Goal: Communication & Community: Answer question/provide support

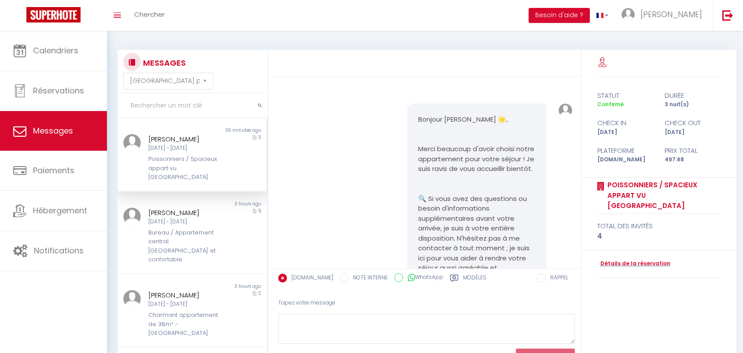
select select "message"
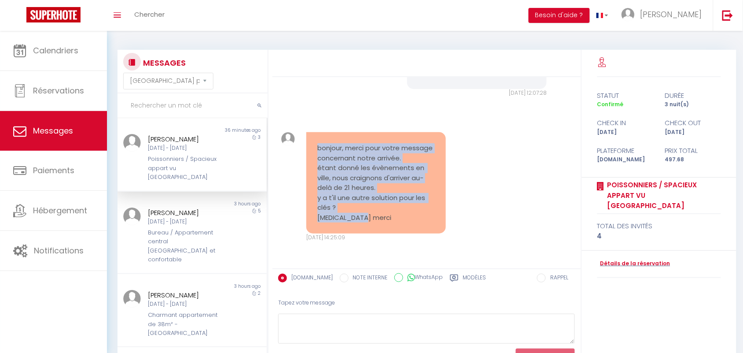
drag, startPoint x: 315, startPoint y: 136, endPoint x: 364, endPoint y: 215, distance: 92.3
click at [364, 215] on div "bonjour, merci pour votre message concernant notre arrivée. étant donné les évè…" at bounding box center [376, 182] width 140 height 101
copy pre "bonjour, merci pour votre message concernant notre arrivée. étant donné les évè…"
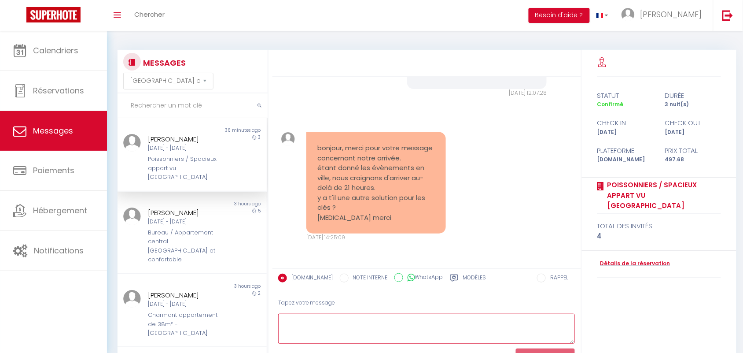
click at [315, 333] on textarea at bounding box center [426, 328] width 297 height 30
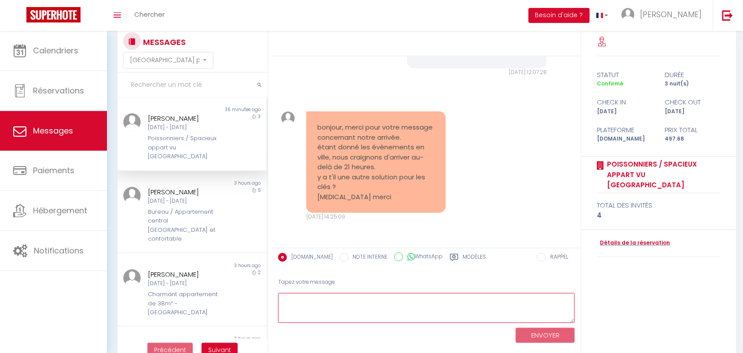
scroll to position [39, 0]
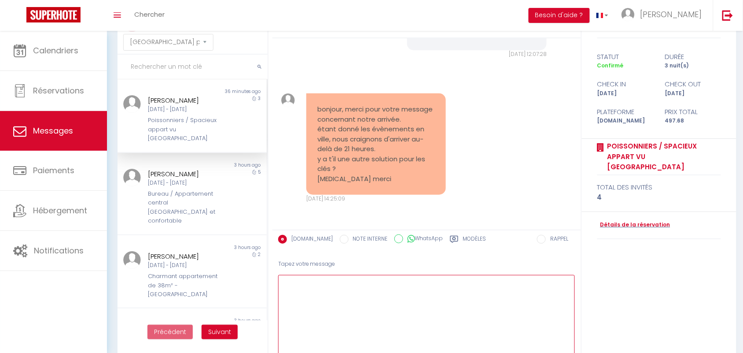
drag, startPoint x: 571, startPoint y: 302, endPoint x: 482, endPoint y: 227, distance: 115.6
click at [571, 314] on html "🟢 Des questions ou besoin d'assistance pour la migration AirBnB? Connectez-vous…" at bounding box center [371, 137] width 743 height 353
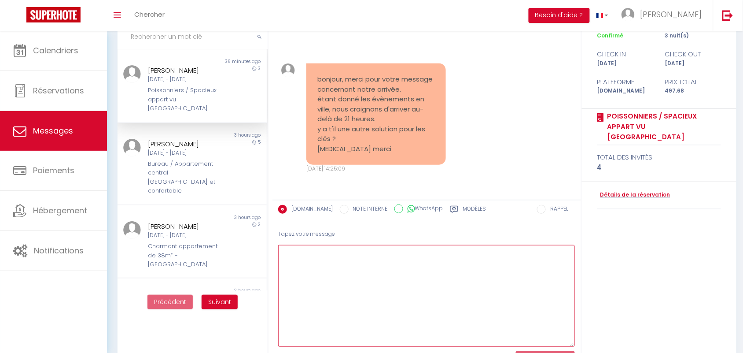
scroll to position [94, 0]
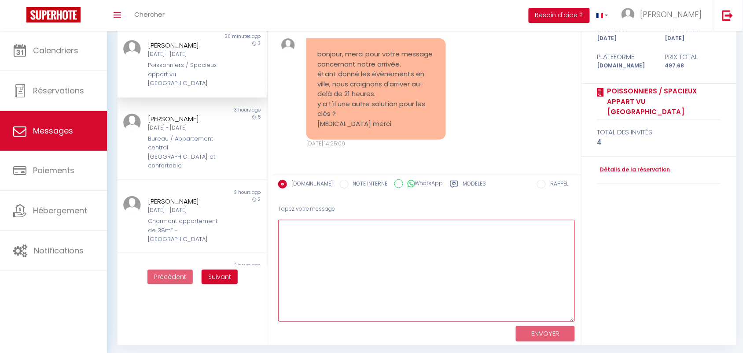
paste textarea "Je comprends tout à fait vos inquiétudes, malheureusement, le point de récupéra…"
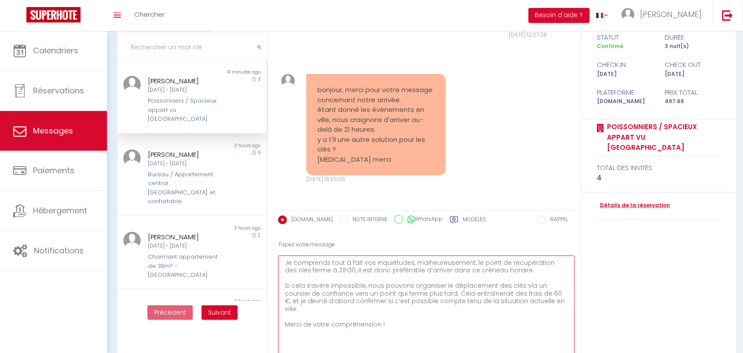
scroll to position [39, 0]
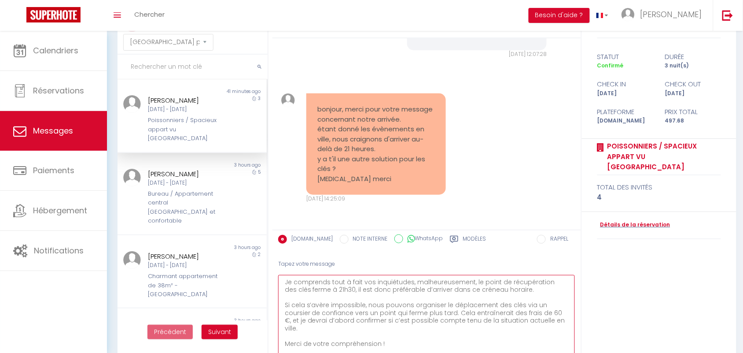
click at [283, 283] on textarea "Je comprends tout à fait vos inquiétudes, malheureusement, le point de récupéra…" at bounding box center [426, 326] width 297 height 102
click at [287, 275] on textarea "Je comprends tout à fait vos inquiétudes, malheureusement, le point de récupéra…" at bounding box center [426, 326] width 297 height 102
click at [197, 109] on div "[DATE] - [DATE]" at bounding box center [185, 109] width 75 height 8
click at [284, 282] on textarea "Je comprends tout à fait vos inquiétudes, malheureusement, le point de récupéra…" at bounding box center [426, 326] width 297 height 102
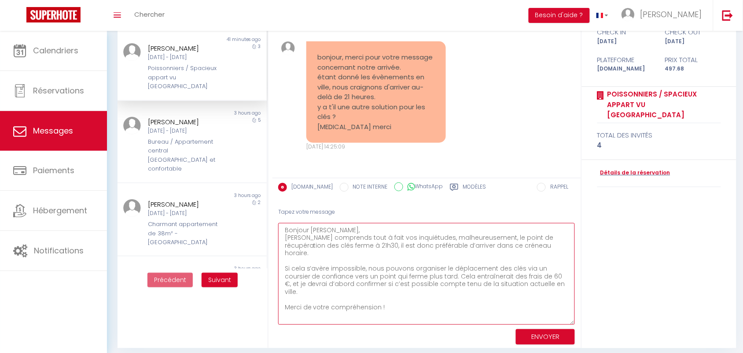
scroll to position [96, 0]
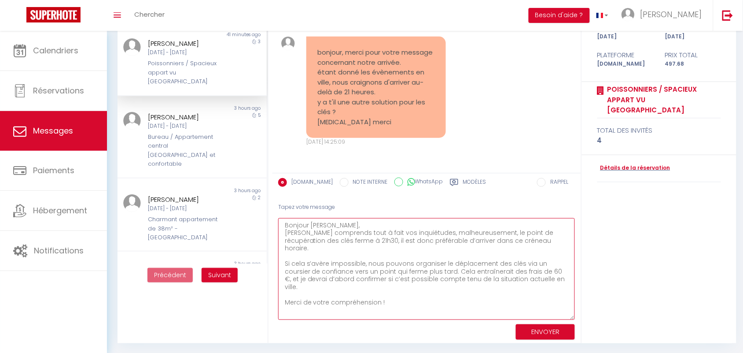
click at [390, 284] on textarea "Bonjour [PERSON_NAME], [PERSON_NAME] comprends tout à fait vos inquiétudes, mal…" at bounding box center [426, 269] width 297 height 102
type textarea "Bonjour [PERSON_NAME], [PERSON_NAME] comprends tout à fait vos inquiétudes, mal…"
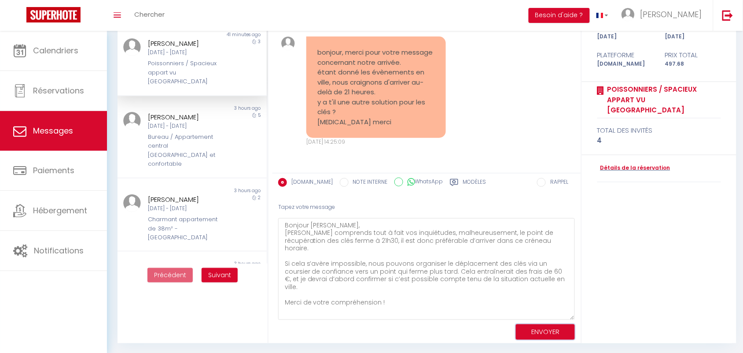
click at [549, 331] on button "ENVOYER" at bounding box center [545, 331] width 59 height 15
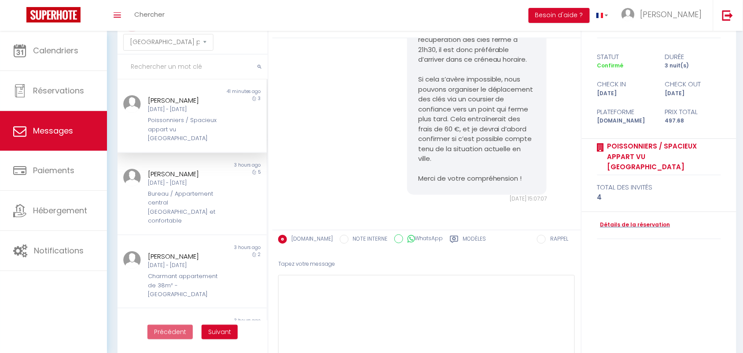
scroll to position [4421, 0]
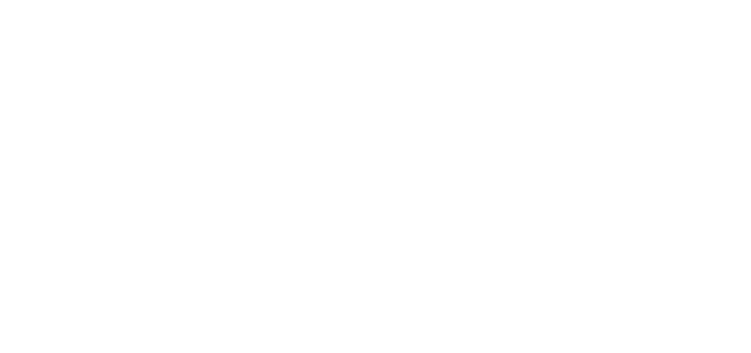
select select "message"
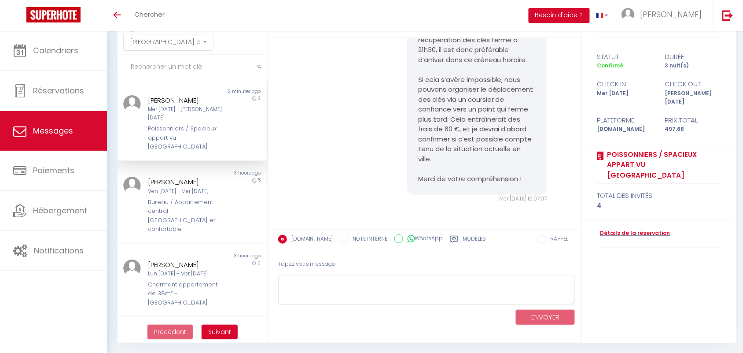
click at [349, 49] on div "Bonjour Serge, Je comprends tout à fait vos inquiétudes, malheureusement, le po…" at bounding box center [427, 94] width 302 height 254
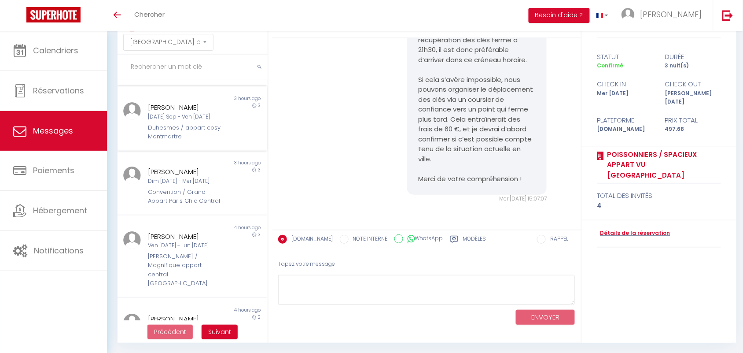
scroll to position [435, 0]
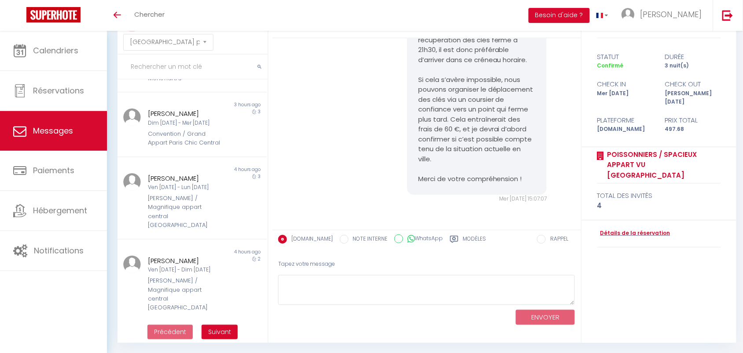
click at [203, 338] on div "[PERSON_NAME]" at bounding box center [185, 343] width 75 height 11
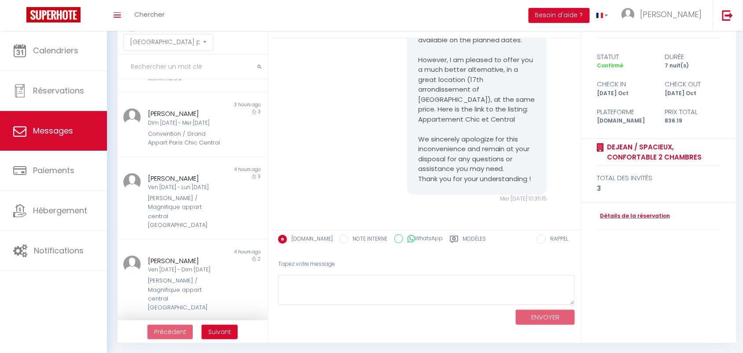
scroll to position [1814, 0]
click at [187, 348] on div "[DATE] - [DATE]" at bounding box center [185, 352] width 75 height 8
click at [372, 164] on div "Good morning Alexey, Due to a technical issue beyond our control, we are unfort…" at bounding box center [427, 83] width 302 height 273
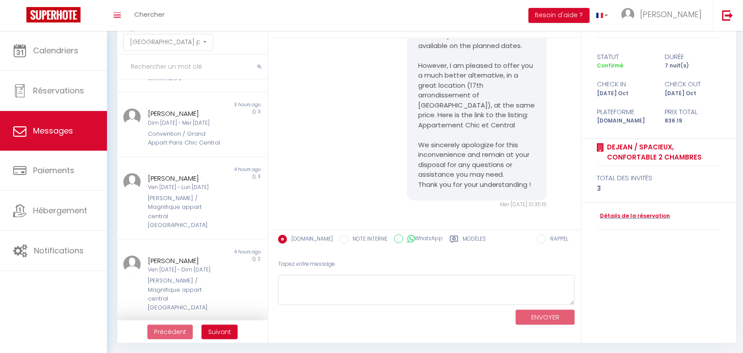
scroll to position [1704, 0]
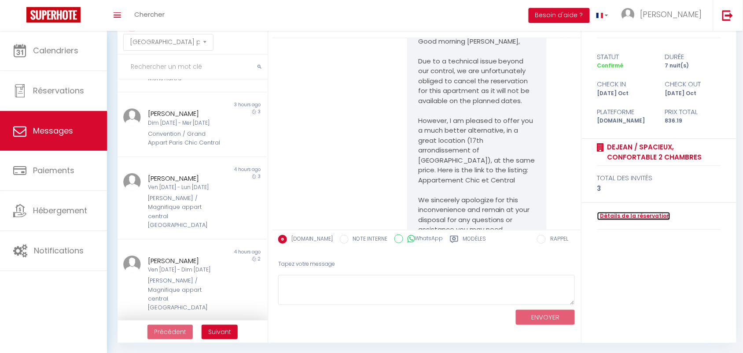
click at [620, 218] on link "Détails de la réservation" at bounding box center [633, 216] width 73 height 8
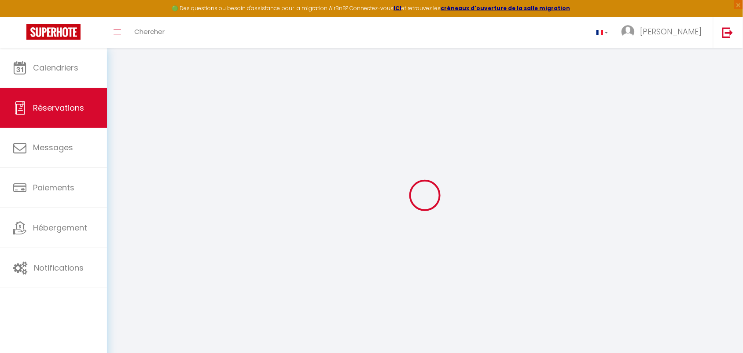
select select
checkbox input "false"
select select
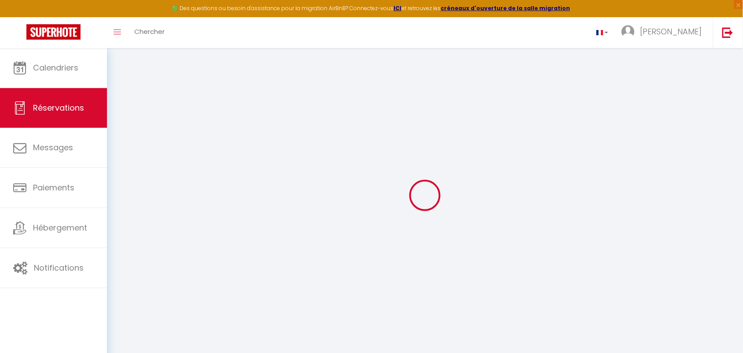
checkbox input "false"
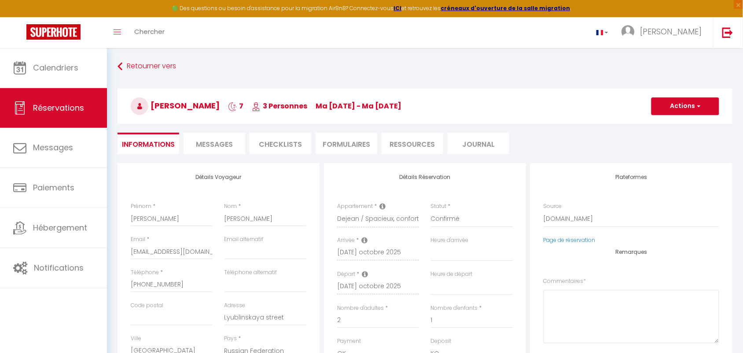
select select
checkbox input "false"
type textarea "** THIS RESERVATION HAS BEEN PRE-PAID ** BOOKING NOTE : Payment charge is EUR 1…"
type input "85"
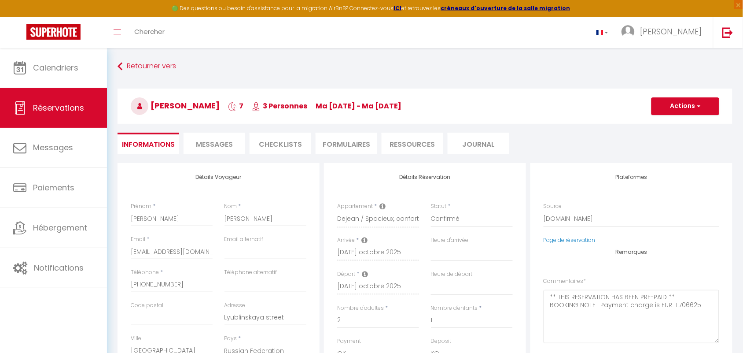
type input "96.69"
select select
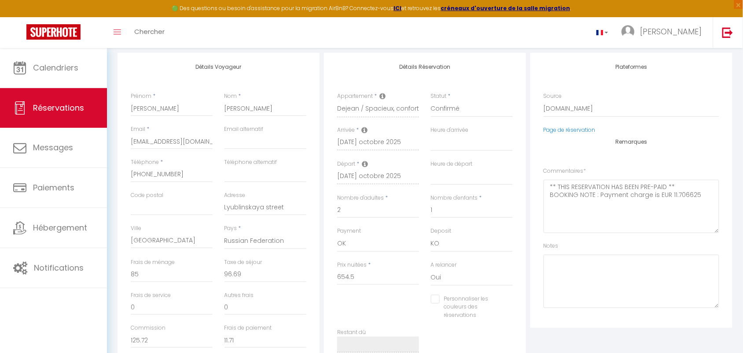
checkbox input "false"
select select
click at [148, 173] on input "+79262487821" at bounding box center [172, 174] width 82 height 16
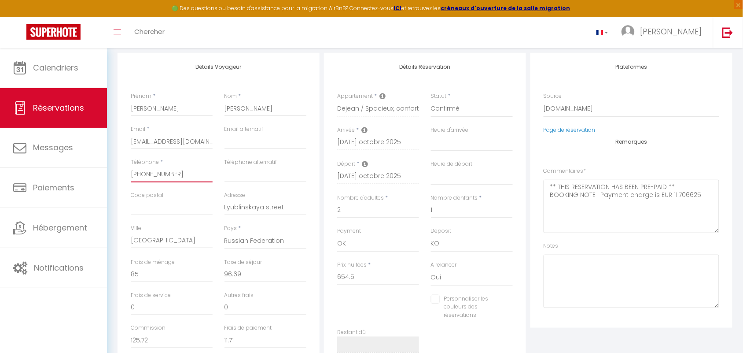
click at [148, 173] on input "+79262487821" at bounding box center [172, 174] width 82 height 16
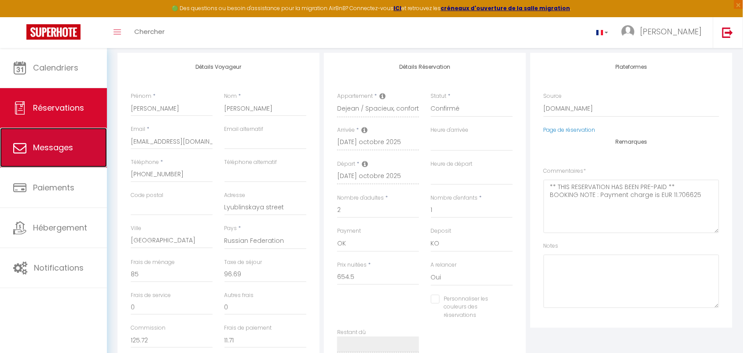
click at [63, 142] on span "Messages" at bounding box center [53, 147] width 40 height 11
select select "message"
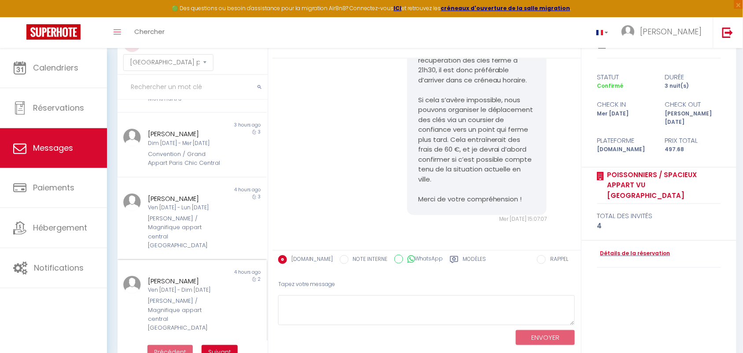
scroll to position [55, 0]
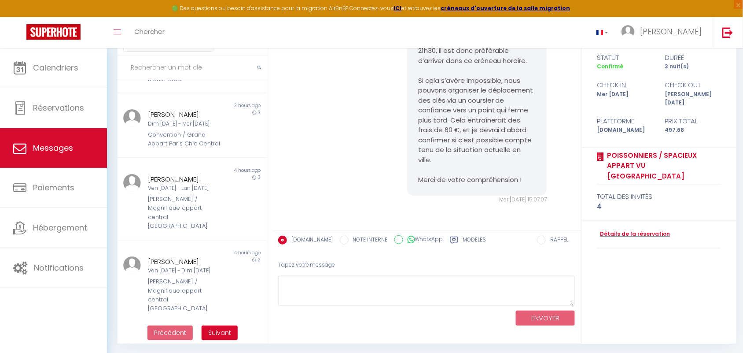
click at [180, 349] on div "Mar 21 Oct - Mar 28 Oct" at bounding box center [185, 353] width 75 height 8
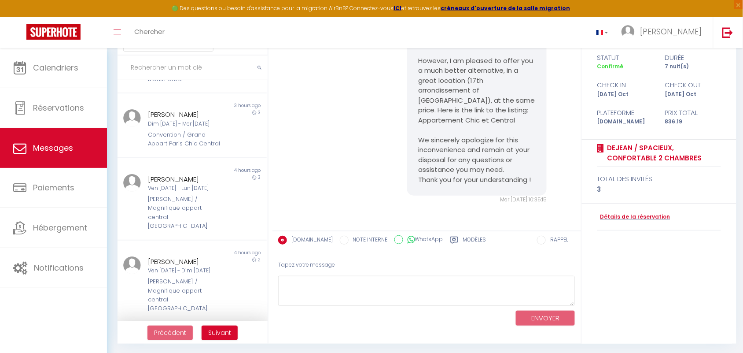
scroll to position [1814, 0]
click at [298, 184] on div "Good morning Alexey, Due to a technical issue beyond our control, we are unfort…" at bounding box center [427, 84] width 302 height 273
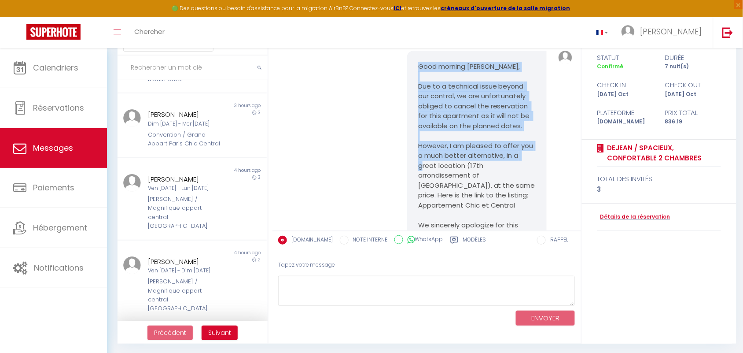
scroll to position [1759, 0]
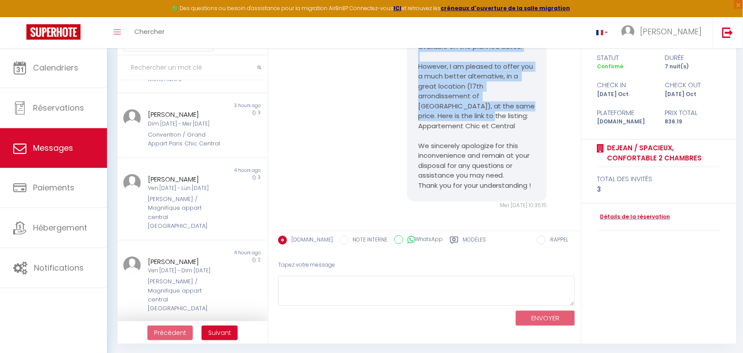
drag, startPoint x: 413, startPoint y: 132, endPoint x: 439, endPoint y: 164, distance: 41.3
click at [439, 164] on div "Good morning Alexey, Due to a technical issue beyond our control, we are unfort…" at bounding box center [477, 86] width 140 height 230
click at [388, 142] on div "Good morning Alexey, Due to a technical issue beyond our control, we are unfort…" at bounding box center [427, 90] width 302 height 273
drag, startPoint x: 414, startPoint y: 82, endPoint x: 474, endPoint y: 164, distance: 101.8
click at [474, 164] on div "Good morning Alexey, Due to a technical issue beyond our control, we are unfort…" at bounding box center [477, 86] width 140 height 230
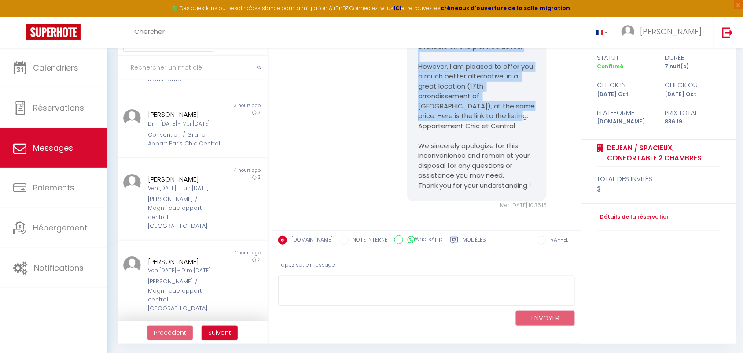
click at [474, 164] on pre "Good morning Alexey, Due to a technical issue beyond our control, we are unfort…" at bounding box center [477, 86] width 118 height 208
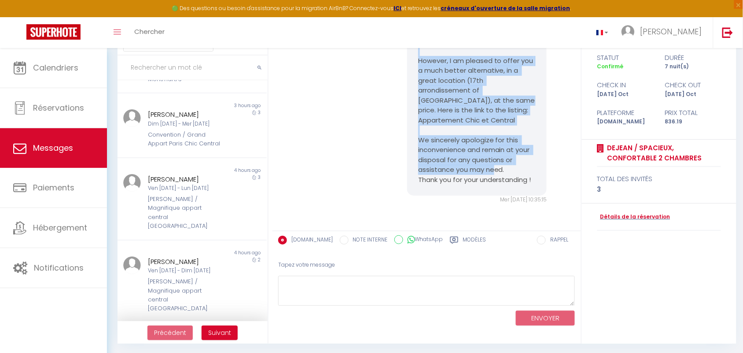
scroll to position [1814, 0]
drag, startPoint x: 414, startPoint y: 80, endPoint x: 464, endPoint y: 178, distance: 110.4
click at [464, 178] on div "Good morning Alexey, Due to a technical issue beyond our control, we are unfort…" at bounding box center [477, 81] width 140 height 230
copy pre "Good morning Alexey, Due to a technical issue beyond our control, we are unfort…"
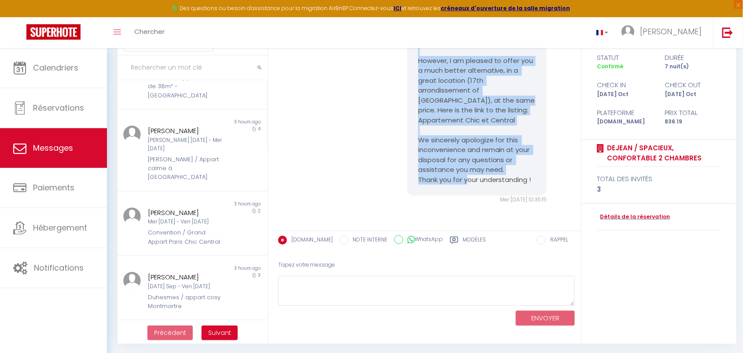
scroll to position [159, 0]
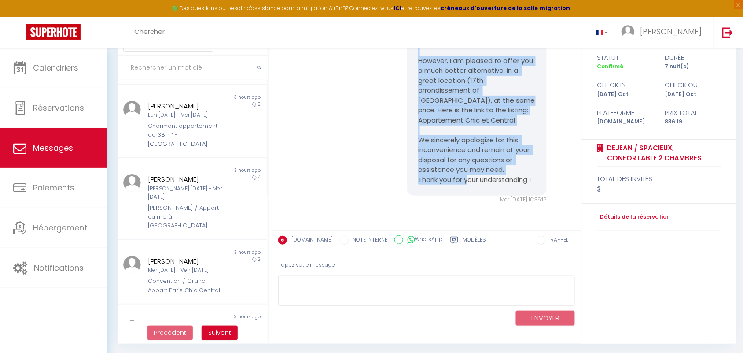
click at [329, 123] on div "Good morning Alexey, Due to a technical issue beyond our control, we are unfort…" at bounding box center [427, 84] width 302 height 273
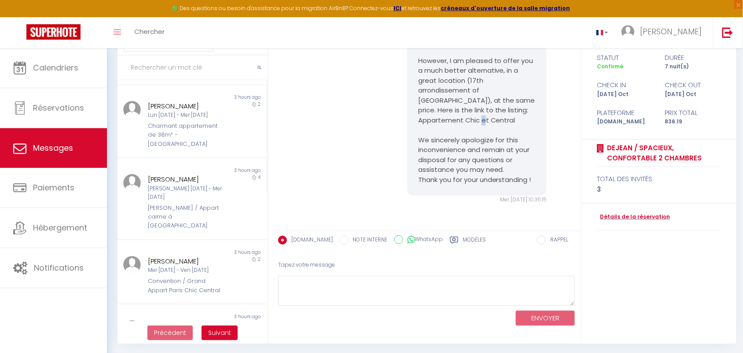
click at [443, 133] on pre "Good morning Alexey, Due to a technical issue beyond our control, we are unfort…" at bounding box center [477, 81] width 118 height 208
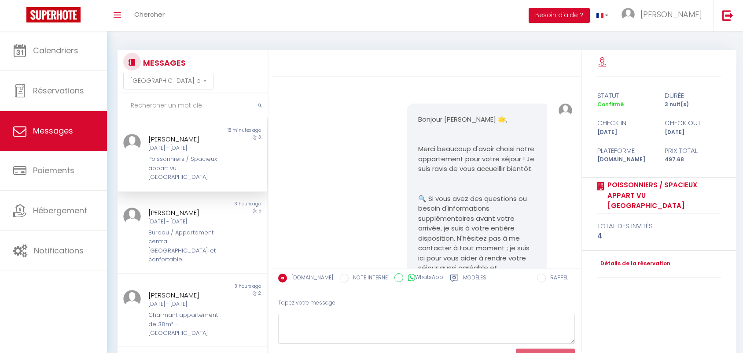
select select "message"
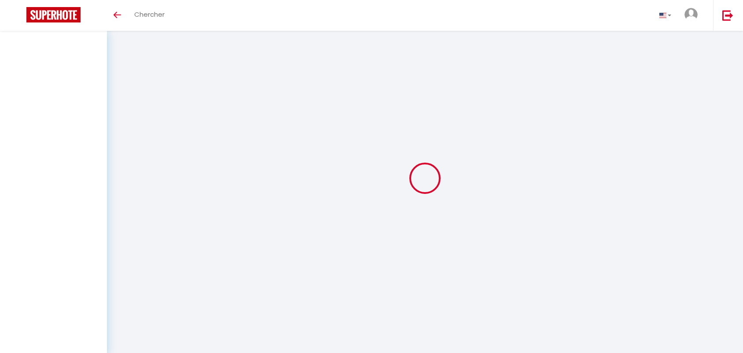
select select "message"
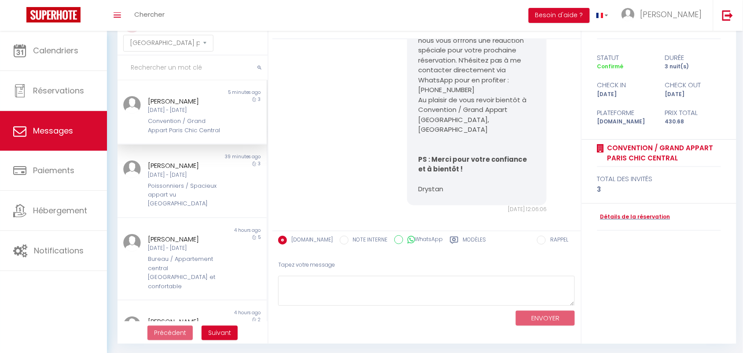
scroll to position [6747, 0]
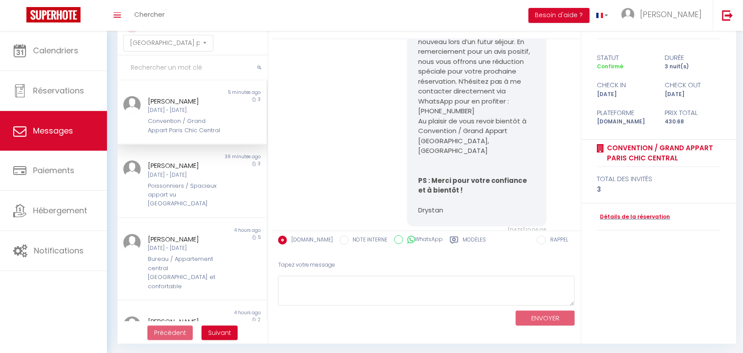
click at [197, 112] on div "[DATE] - [DATE]" at bounding box center [185, 110] width 75 height 8
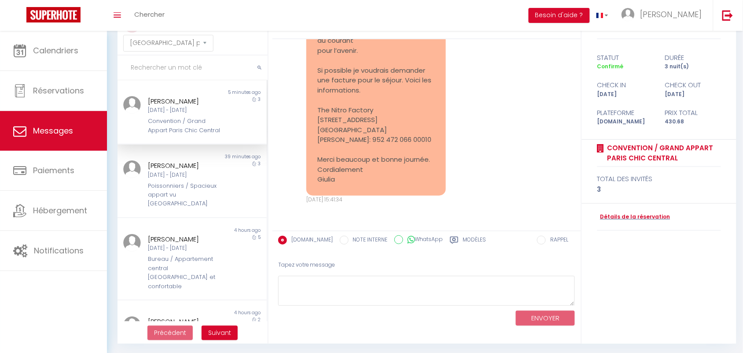
scroll to position [7518, 0]
click at [320, 287] on textarea at bounding box center [426, 291] width 297 height 30
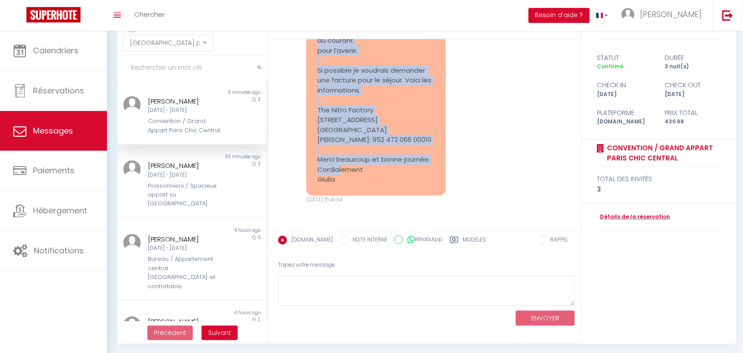
drag, startPoint x: 315, startPoint y: 70, endPoint x: 367, endPoint y: 177, distance: 118.3
click at [367, 177] on div "Re: Vous avez un message de l'établissement Grand Appart Paris Chic Central Bon…" at bounding box center [376, 56] width 140 height 280
copy pre "Bonjour Drystan, Merci beaucoup pour le message. Mes clients ont passé un très …"
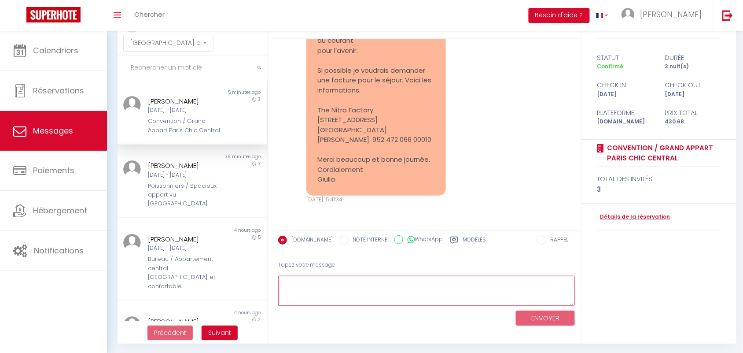
click at [348, 289] on textarea at bounding box center [426, 291] width 297 height 30
paste textarea "Merci pour votre message et ravi que vos clients aient passé un agréable séjour…"
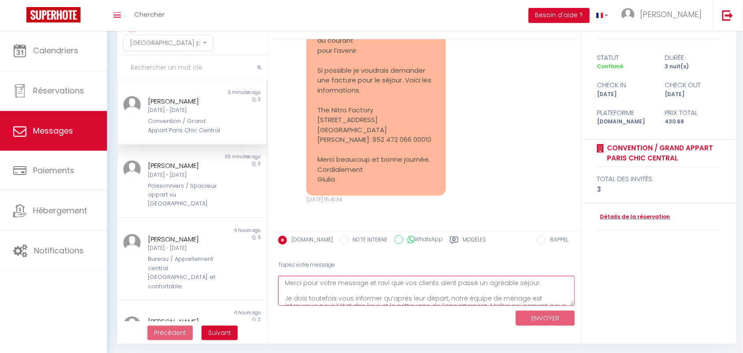
scroll to position [106, 0]
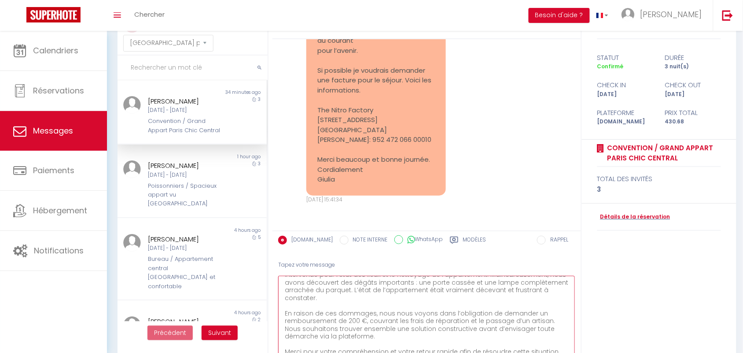
drag, startPoint x: 568, startPoint y: 297, endPoint x: 434, endPoint y: 294, distance: 134.3
click at [574, 315] on html "🟢 Des questions ou besoin d'assistance pour la migration AirBnB? Connectez-vous…" at bounding box center [371, 138] width 743 height 353
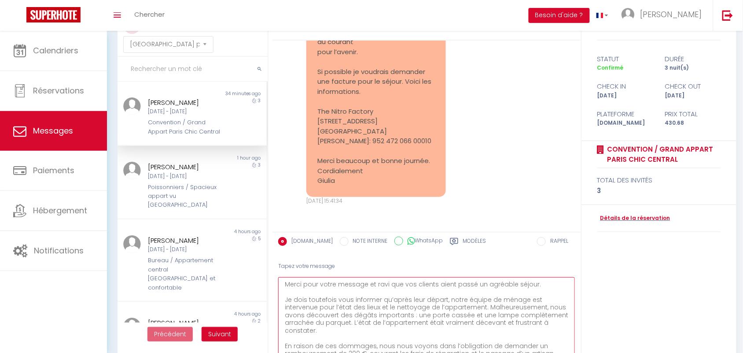
scroll to position [100, 0]
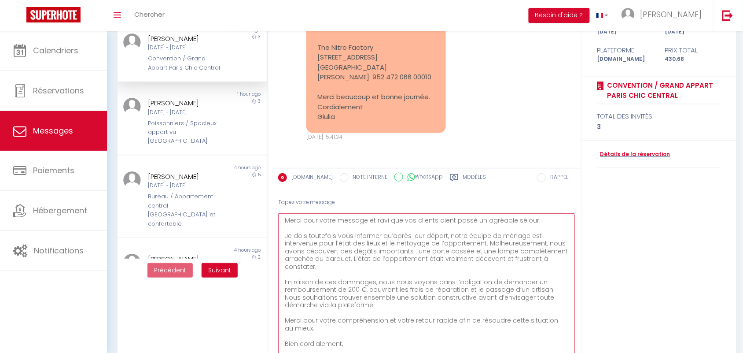
drag, startPoint x: 574, startPoint y: 310, endPoint x: 575, endPoint y: 357, distance: 46.3
click at [575, 252] on html "🟢 Des questions ou besoin d'assistance pour la migration AirBnB? Connectez-vous…" at bounding box center [371, 76] width 743 height 353
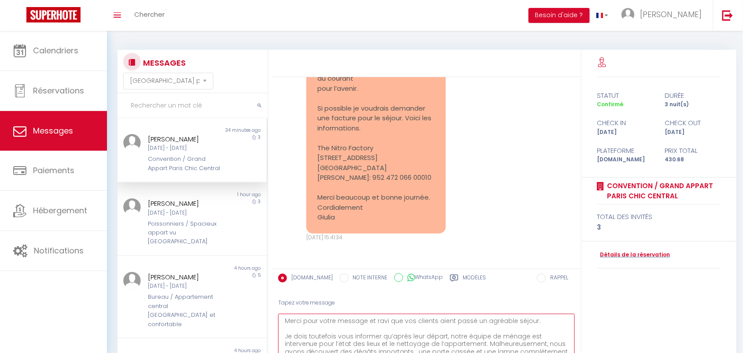
scroll to position [147, 0]
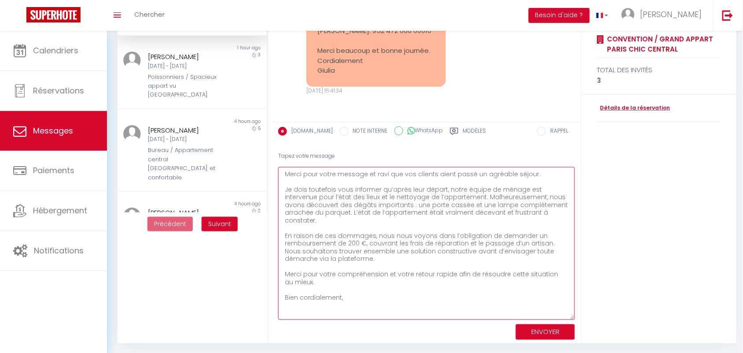
click at [283, 173] on textarea "Merci pour votre message et ravi que vos clients aient passé un agréable séjour…" at bounding box center [426, 243] width 297 height 153
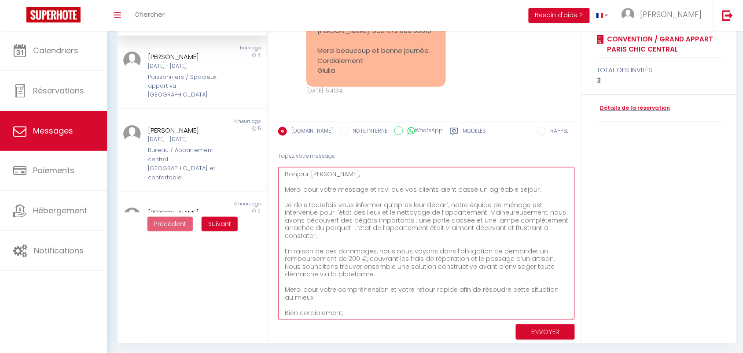
type textarea "Bonjour Giulia, Merci pour votre message et ravi que vos clients aient passé un…"
click at [524, 326] on button "ENVOYER" at bounding box center [545, 331] width 59 height 15
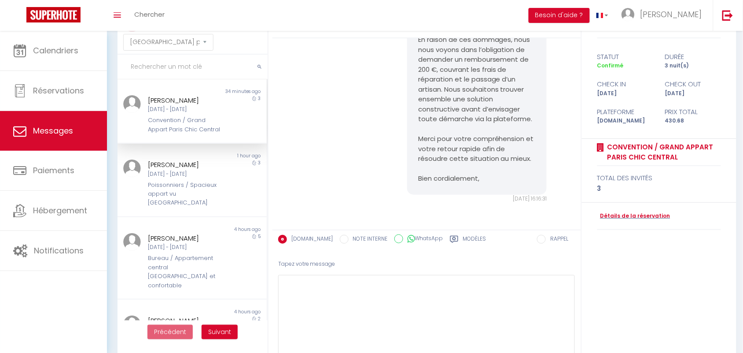
scroll to position [7690, 0]
click at [359, 107] on div "Bonjour Giulia, Merci pour votre message et ravi que vos clients aient passé un…" at bounding box center [427, 24] width 302 height 392
click at [387, 121] on div "Bonjour Giulia, Merci pour votre message et ravi que vos clients aient passé un…" at bounding box center [427, 24] width 302 height 392
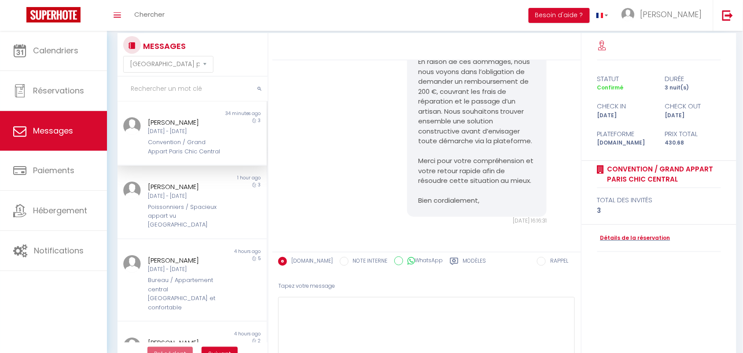
scroll to position [0, 0]
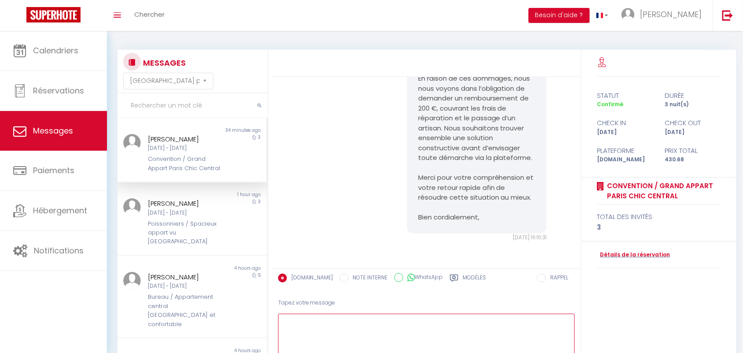
type textarea "[PERSON_NAME]"
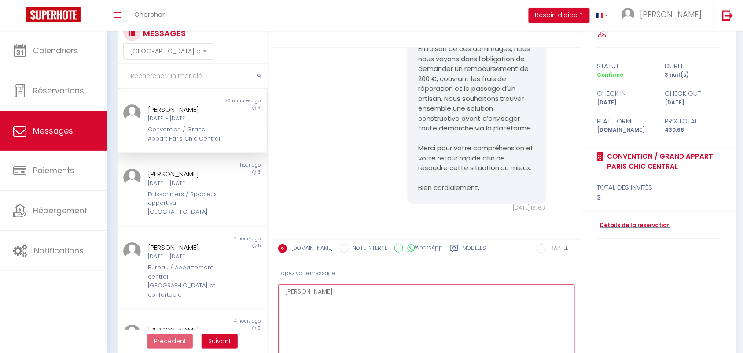
scroll to position [55, 0]
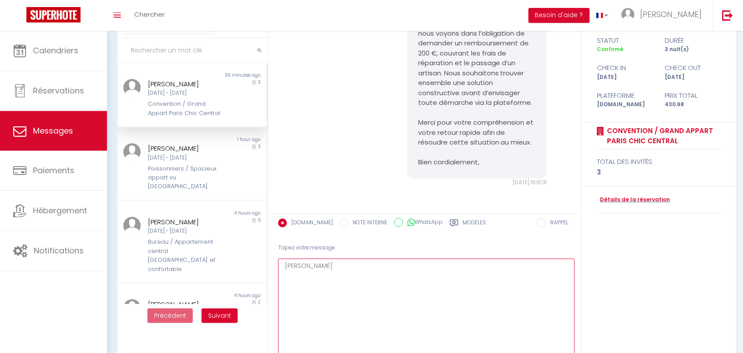
drag, startPoint x: 342, startPoint y: 269, endPoint x: 280, endPoint y: 267, distance: 62.1
click at [280, 267] on textarea "[PERSON_NAME]" at bounding box center [426, 334] width 297 height 153
click at [337, 129] on div "Bonjour Giulia, Merci pour votre message et ravi que vos clients aient passé un…" at bounding box center [427, 8] width 302 height 392
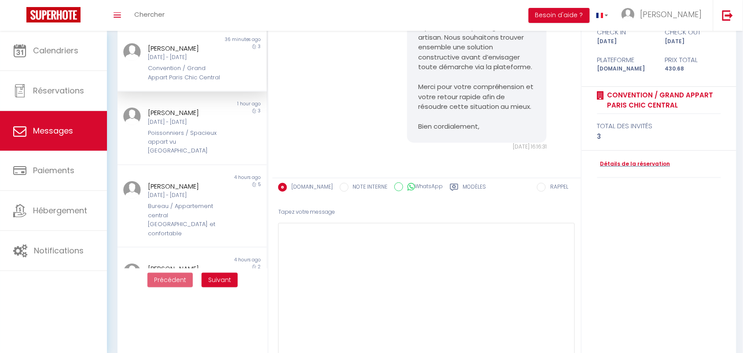
scroll to position [110, 0]
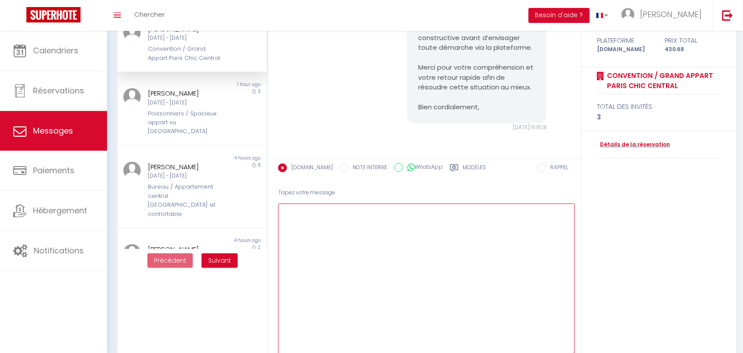
click at [298, 214] on textarea at bounding box center [426, 279] width 297 height 153
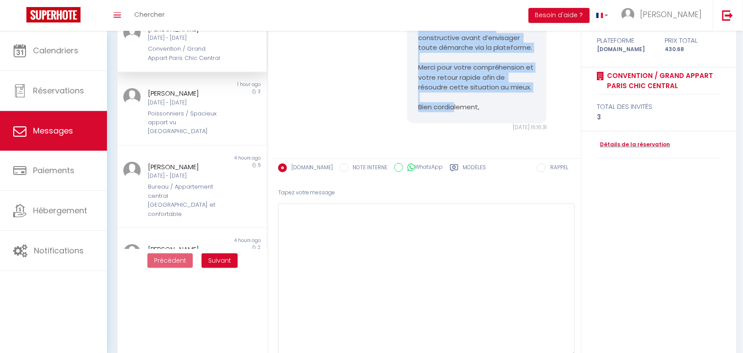
scroll to position [7910, 0]
drag, startPoint x: 416, startPoint y: 59, endPoint x: 487, endPoint y: 110, distance: 88.0
copy pre "Bonjour Giulia, Merci pour votre message et ravi que vos clients aient passé un…"
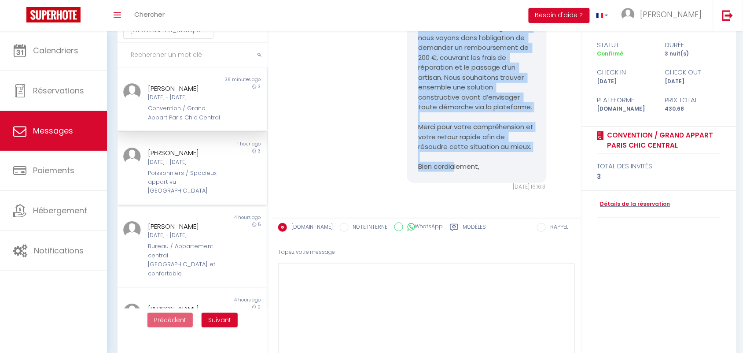
scroll to position [0, 0]
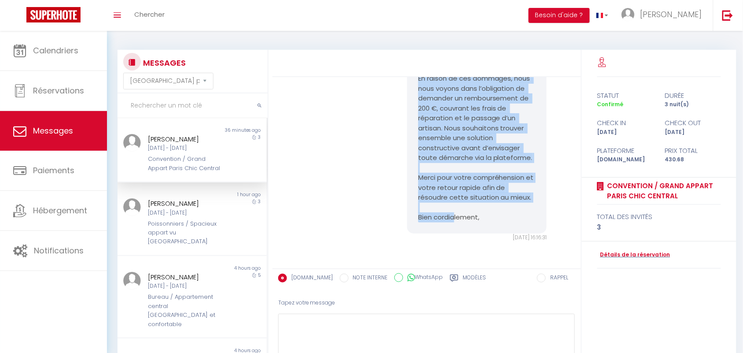
click at [329, 122] on div "Bonjour Giulia, Merci pour votre message et ravi que vos clients aient passé un…" at bounding box center [427, 63] width 302 height 392
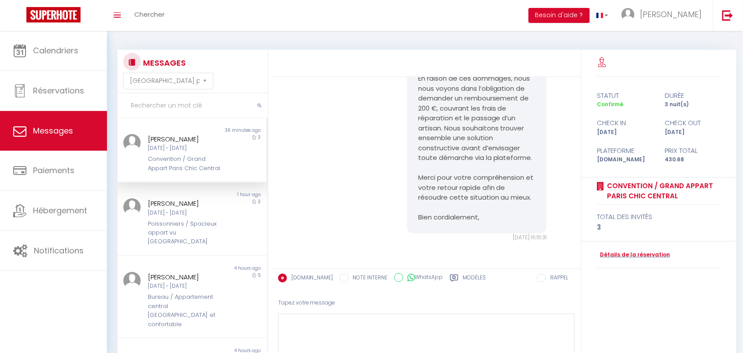
click at [369, 170] on div "Bonjour Giulia, Merci pour votre message et ravi que vos clients aient passé un…" at bounding box center [427, 63] width 302 height 392
click at [322, 137] on div "Bonjour Giulia, Merci pour votre message et ravi que vos clients aient passé un…" at bounding box center [427, 63] width 302 height 392
click at [166, 158] on div "Convention / Grand Appart Paris Chic Central" at bounding box center [185, 164] width 75 height 18
click at [318, 131] on div "Bonjour Giulia, Merci pour votre message et ravi que vos clients aient passé un…" at bounding box center [427, 63] width 302 height 392
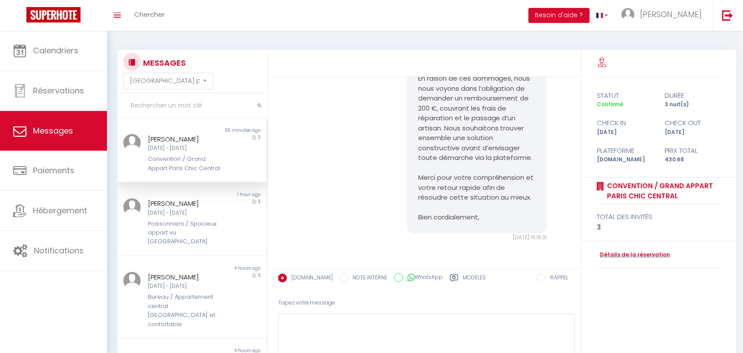
click at [167, 147] on div "Dim 07 Sep - Mer 10 Sep" at bounding box center [185, 148] width 75 height 8
drag, startPoint x: 419, startPoint y: 130, endPoint x: 442, endPoint y: 164, distance: 41.8
click at [442, 164] on pre "Bonjour Giulia, Merci pour votre message et ravi que vos clients aient passé un…" at bounding box center [477, 58] width 118 height 327
click at [155, 167] on div "Convention / Grand Appart Paris Chic Central" at bounding box center [185, 164] width 75 height 18
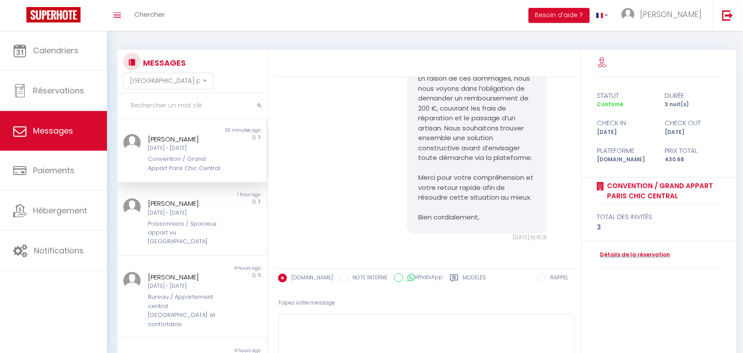
click at [359, 174] on div "Bonjour Giulia, Merci pour votre message et ravi que vos clients aient passé un…" at bounding box center [427, 63] width 302 height 392
paste textarea "De plus, nous avons reçu des plaintes de voisins concernant des bruits excessif…"
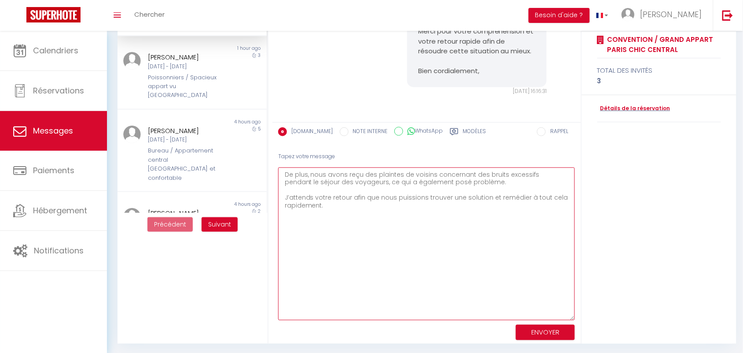
scroll to position [147, 0]
type textarea "De plus, nous avons reçu des plaintes de voisins concernant des bruits excessif…"
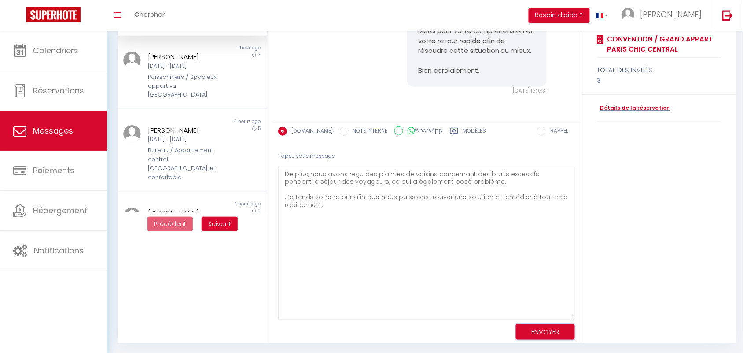
click at [560, 329] on button "ENVOYER" at bounding box center [545, 331] width 59 height 15
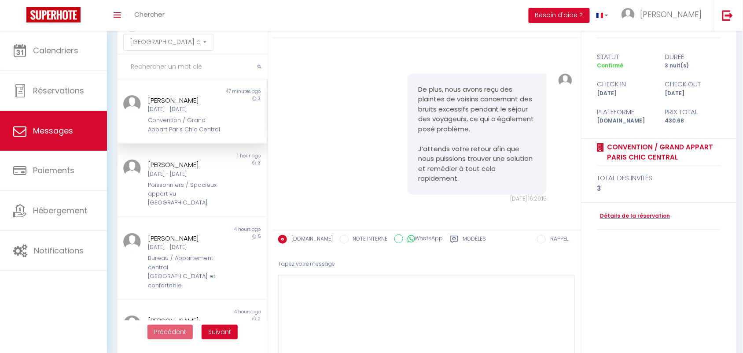
scroll to position [8075, 0]
click at [375, 112] on div "De plus, nous avons reçu des plaintes de voisins concernant des bruits excessif…" at bounding box center [427, 138] width 302 height 165
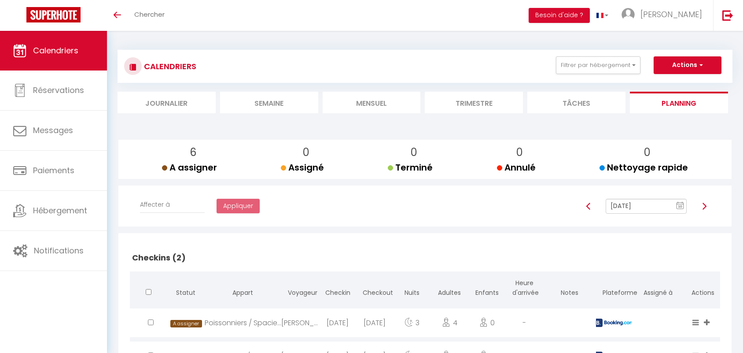
click at [679, 205] on text "10" at bounding box center [680, 206] width 4 height 4
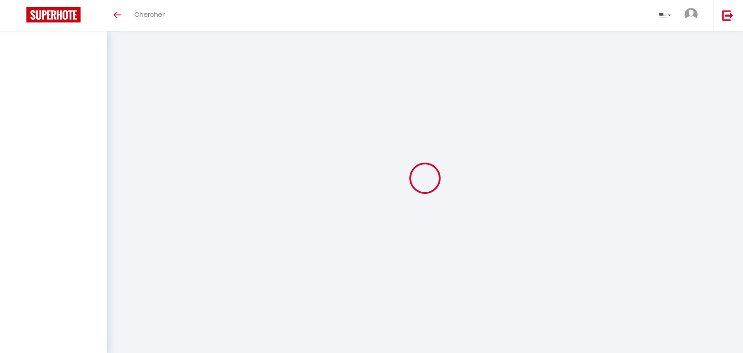
select select "message"
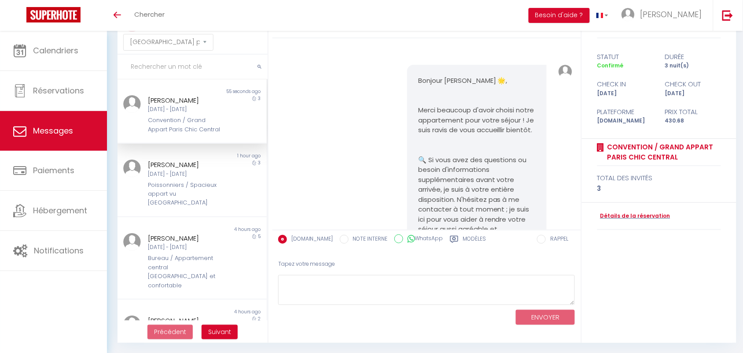
scroll to position [8075, 0]
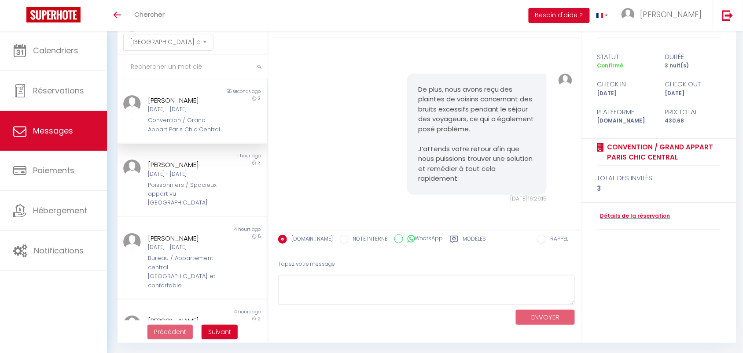
click at [311, 113] on div "De plus, nous avons reçu des plaintes de voisins concernant des bruits excessif…" at bounding box center [427, 138] width 302 height 165
click at [199, 119] on div "Convention / Grand Appart Paris Chic Central" at bounding box center [185, 125] width 75 height 18
click at [198, 191] on div "Poissonniers / Spacieux appart vu [GEOGRAPHIC_DATA]" at bounding box center [185, 193] width 75 height 27
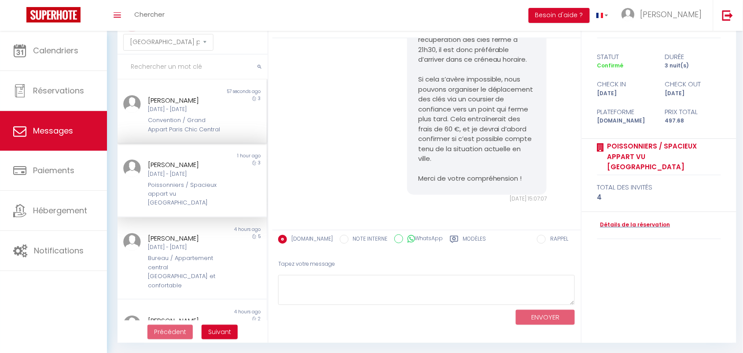
click at [179, 127] on div "Convention / Grand Appart Paris Chic Central" at bounding box center [185, 125] width 75 height 18
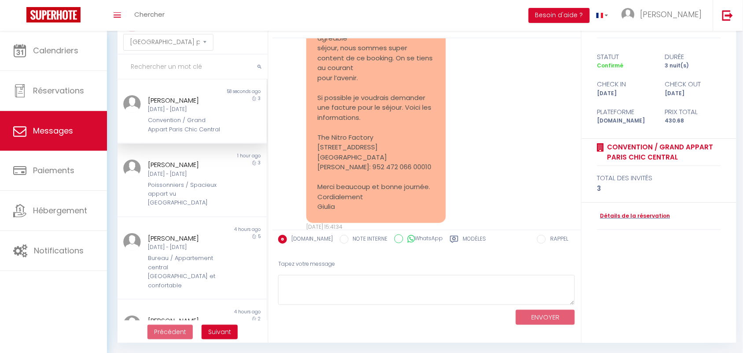
scroll to position [8075, 0]
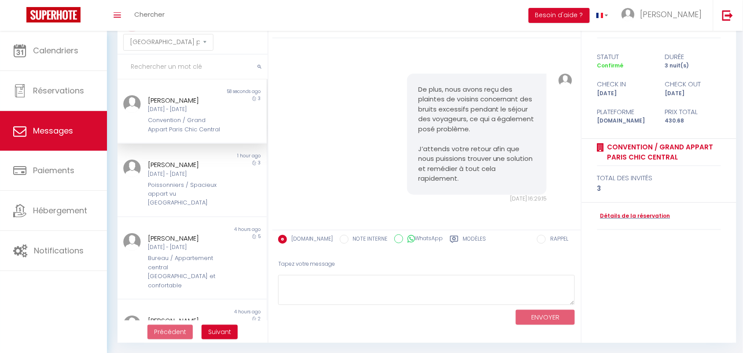
click at [420, 94] on pre "De plus, nous avons reçu des plaintes de voisins concernant des bruits excessif…" at bounding box center [477, 134] width 118 height 99
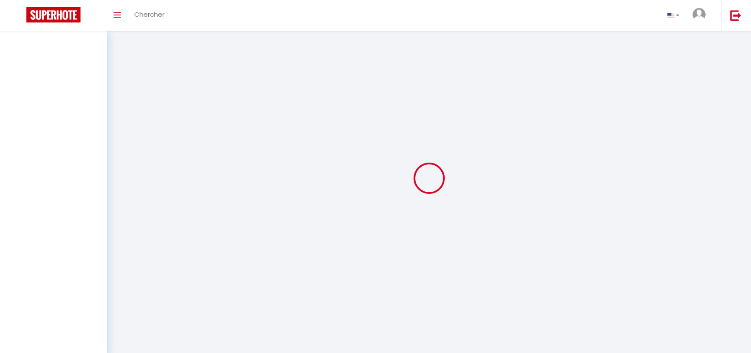
select select "message"
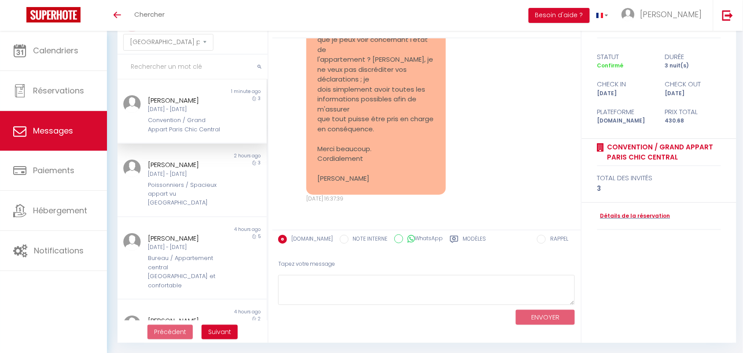
scroll to position [8257, 0]
drag, startPoint x: 327, startPoint y: 162, endPoint x: 394, endPoint y: 207, distance: 81.2
click at [394, 184] on pre "Re: Vous avez un message de l'établissement Grand Appart [GEOGRAPHIC_DATA] [GEO…" at bounding box center [376, 15] width 118 height 337
click at [339, 145] on pre "Re: Vous avez un message de l'établissement Grand Appart [GEOGRAPHIC_DATA] [GEO…" at bounding box center [376, 15] width 118 height 337
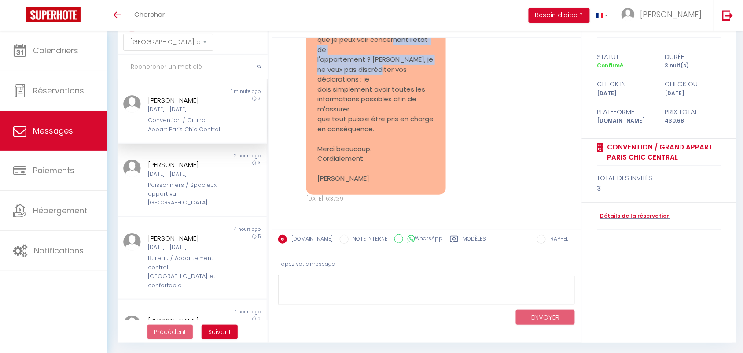
drag, startPoint x: 327, startPoint y: 165, endPoint x: 376, endPoint y: 188, distance: 54.5
click at [376, 184] on pre "Re: Vous avez un message de l'établissement Grand Appart [GEOGRAPHIC_DATA] [GEO…" at bounding box center [376, 15] width 118 height 337
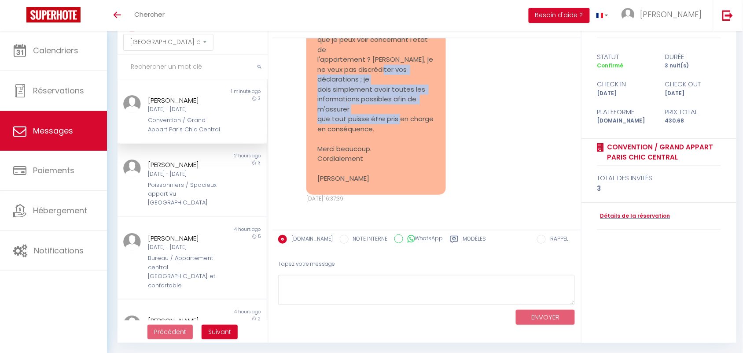
drag, startPoint x: 317, startPoint y: 143, endPoint x: 386, endPoint y: 190, distance: 83.6
click at [386, 184] on pre "Re: Vous avez un message de l'établissement Grand Appart [GEOGRAPHIC_DATA] [GEO…" at bounding box center [376, 15] width 118 height 337
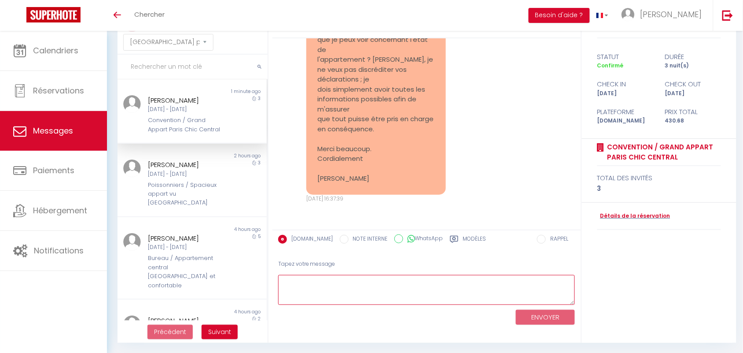
click at [314, 283] on textarea at bounding box center [426, 290] width 297 height 30
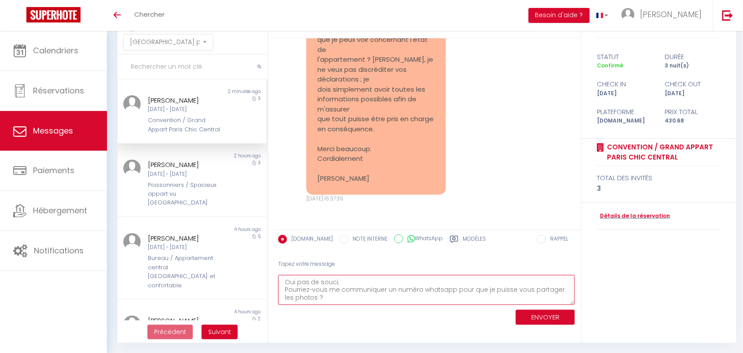
drag, startPoint x: 291, startPoint y: 287, endPoint x: 377, endPoint y: 297, distance: 86.0
click at [377, 297] on textarea "Oui pas de souci, Pourriez-vous me communiquer un numéro whatsapp pour que je p…" at bounding box center [426, 290] width 297 height 30
type textarea "Oui pas de souci, Pourriez-vous me communiquer un numéro whatsapp pour que je p…"
click at [554, 316] on button "ENVOYER" at bounding box center [545, 316] width 59 height 15
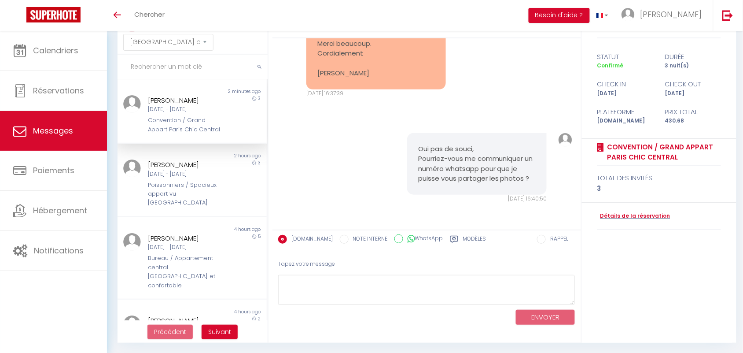
scroll to position [8582, 0]
click at [162, 69] on input "text" at bounding box center [193, 67] width 150 height 25
click at [186, 178] on div "[DATE] - [DATE]" at bounding box center [185, 174] width 75 height 8
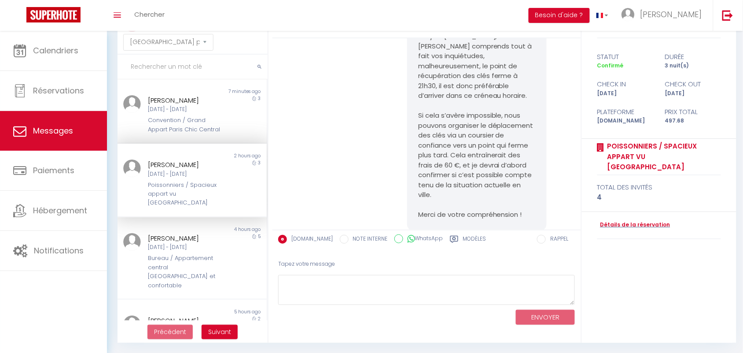
scroll to position [3884, 0]
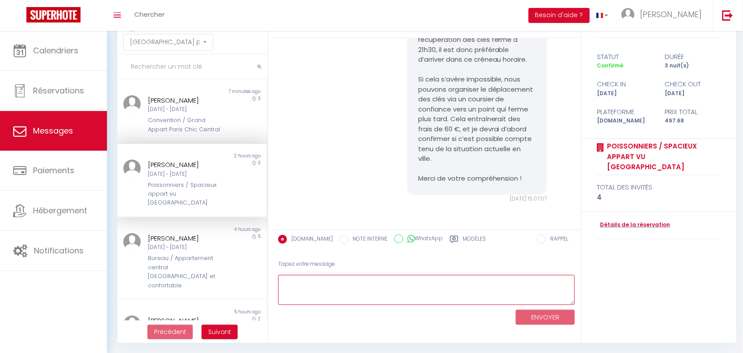
click at [344, 283] on textarea at bounding box center [426, 290] width 297 height 30
type textarea "bONJOUR"
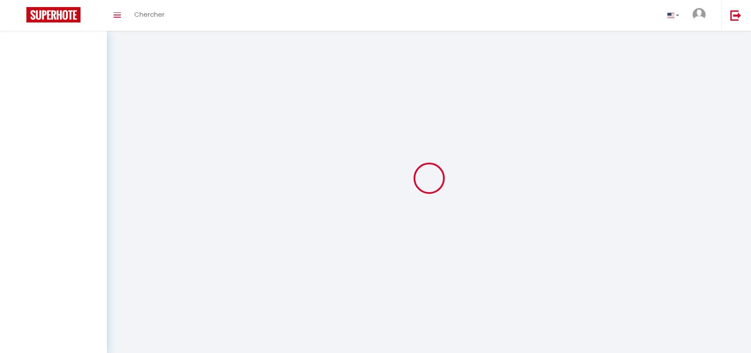
select select "message"
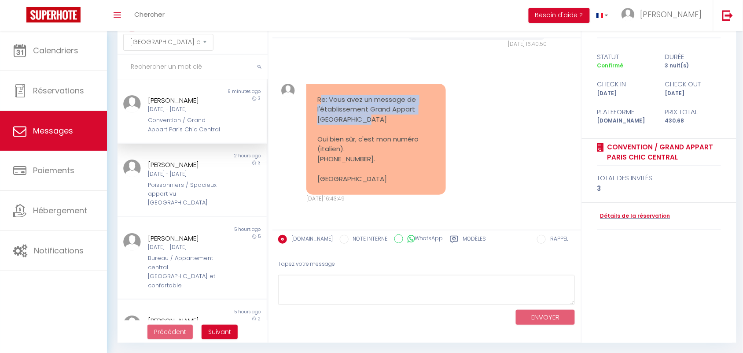
drag, startPoint x: 320, startPoint y: 103, endPoint x: 360, endPoint y: 124, distance: 44.1
click at [360, 124] on pre "Re: Vous avez un message de l'établissement Grand Appart [GEOGRAPHIC_DATA] Oui …" at bounding box center [376, 139] width 118 height 89
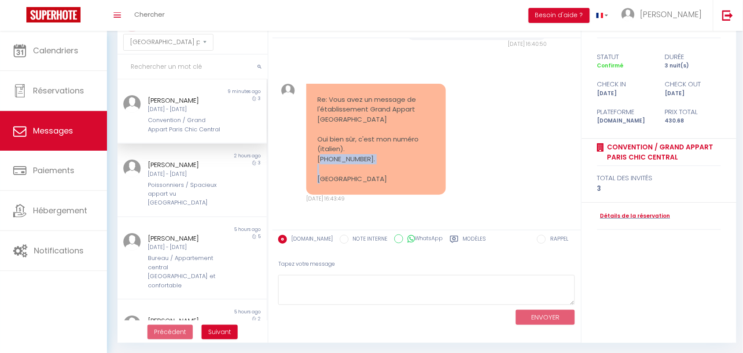
drag, startPoint x: 313, startPoint y: 161, endPoint x: 372, endPoint y: 161, distance: 58.6
click at [372, 161] on div "Re: Vous avez un message de l'établissement Grand Appart [GEOGRAPHIC_DATA] Oui …" at bounding box center [376, 139] width 140 height 111
copy pre "[PHONE_NUMBER]."
click at [320, 282] on textarea at bounding box center [426, 290] width 297 height 30
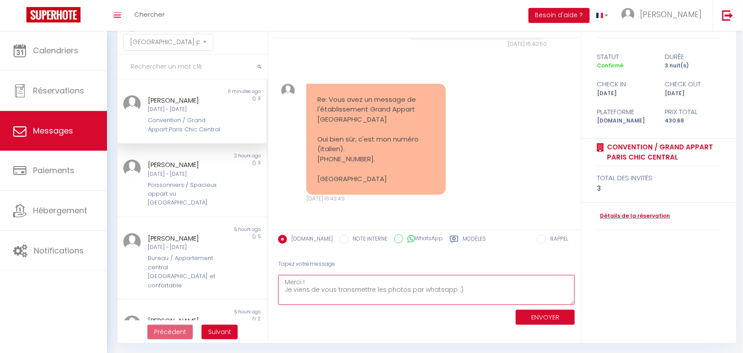
drag, startPoint x: 316, startPoint y: 294, endPoint x: 405, endPoint y: 285, distance: 90.2
click at [405, 285] on textarea "Merci ! Je viens de vous transmettre les photos par whatsapp :)" at bounding box center [426, 290] width 297 height 30
click at [410, 285] on textarea "Merci ! Je viens de vous transmettre les photos par whatsapp :)" at bounding box center [426, 290] width 297 height 30
type textarea "Merci ! Je viens de vous transmettre les photos par whatsapp :)"
click at [535, 311] on button "ENVOYER" at bounding box center [545, 316] width 59 height 15
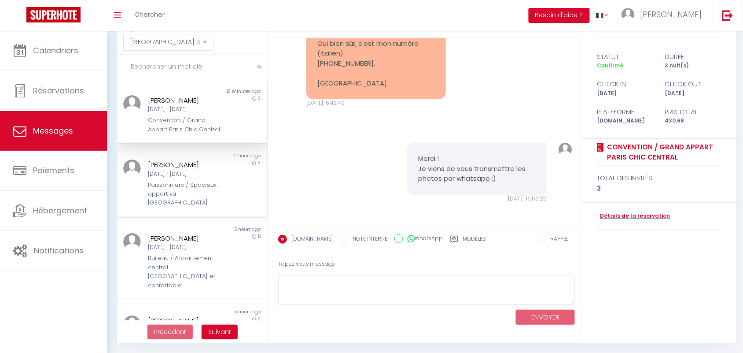
click at [196, 196] on div "Poissonniers / Spacieux appart vu [GEOGRAPHIC_DATA]" at bounding box center [185, 193] width 75 height 27
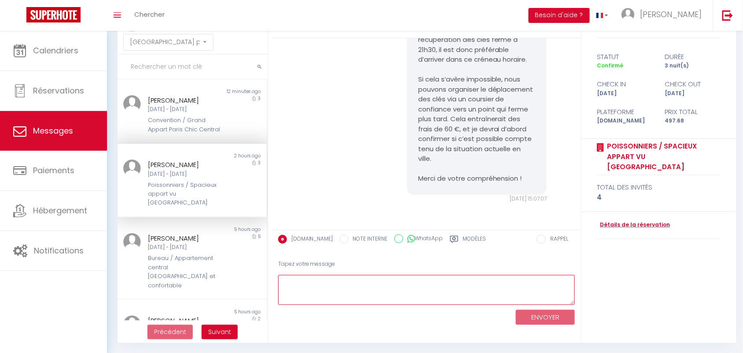
click at [306, 288] on textarea at bounding box center [426, 290] width 297 height 30
type textarea "Les clés seront déplacées à un point qui ferme"
drag, startPoint x: 441, startPoint y: 287, endPoint x: 238, endPoint y: 262, distance: 204.5
click at [238, 262] on div "MESSAGES Trier par date de réservation Trier par date de message Non lu 12 minu…" at bounding box center [425, 177] width 626 height 332
paste textarea "Les clés seront déplacées vers un autre point, qui sera ouvert jusqu’à 21h45. C…"
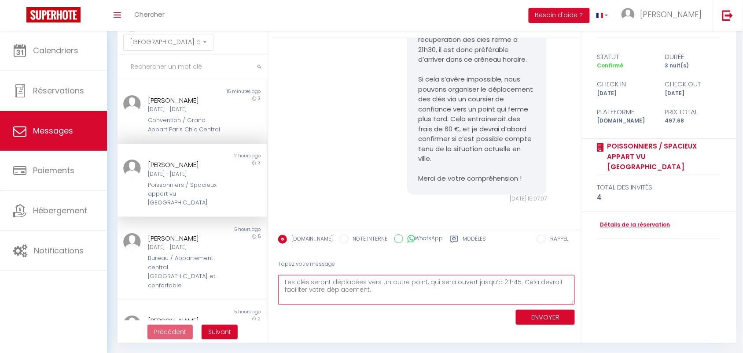
click at [285, 283] on textarea "Les clés seront déplacées vers un autre point, qui sera ouvert jusqu’à 21h45. C…" at bounding box center [426, 290] width 297 height 30
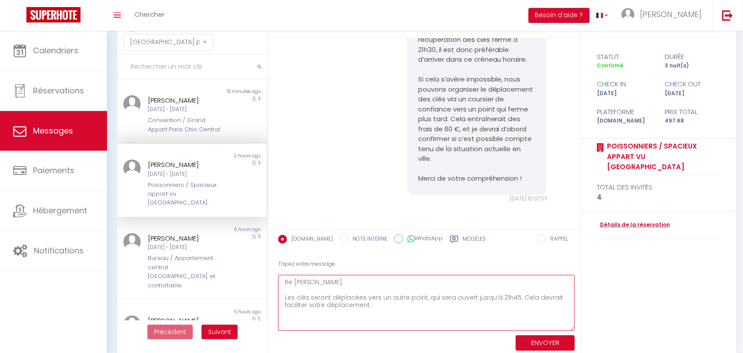
drag, startPoint x: 568, startPoint y: 297, endPoint x: 574, endPoint y: 323, distance: 26.2
click at [574, 323] on textarea "Re Serge, Les clés seront déplacées vers un autre point, qui sera ouvert jusqu’…" at bounding box center [426, 303] width 297 height 56
click at [518, 295] on textarea "Re Serge, Les clés seront déplacées vers un autre point, qui sera ouvert jusqu’…" at bounding box center [426, 303] width 297 height 56
drag, startPoint x: 313, startPoint y: 297, endPoint x: 409, endPoint y: 300, distance: 95.6
click at [392, 296] on textarea "Re Serge, Les clés seront déplacées vers un autre point, qui sera ouvert jusqu’…" at bounding box center [426, 303] width 297 height 56
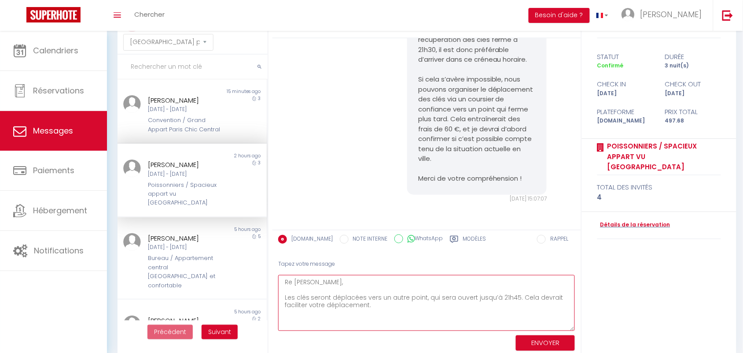
click at [514, 296] on textarea "Re Serge, Les clés seront déplacées vers un autre point, qui sera ouvert jusqu’…" at bounding box center [426, 303] width 297 height 56
type textarea "Re Serge, Les clés seront déplacées vers un autre point, qui sera ouvert jusqu’…"
drag, startPoint x: 362, startPoint y: 328, endPoint x: 262, endPoint y: 273, distance: 113.7
click at [262, 273] on div "MESSAGES Trier par date de réservation Trier par date de message Non lu 15 minu…" at bounding box center [425, 182] width 626 height 343
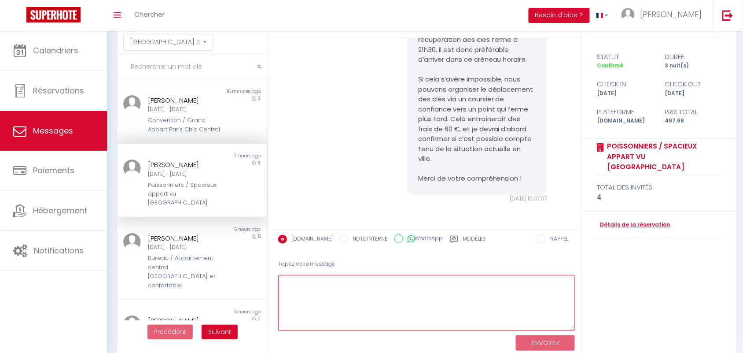
paste textarea "Re [PERSON_NAME], Les clés ont été déplacées vers un autre point, ouvert jusqu’…"
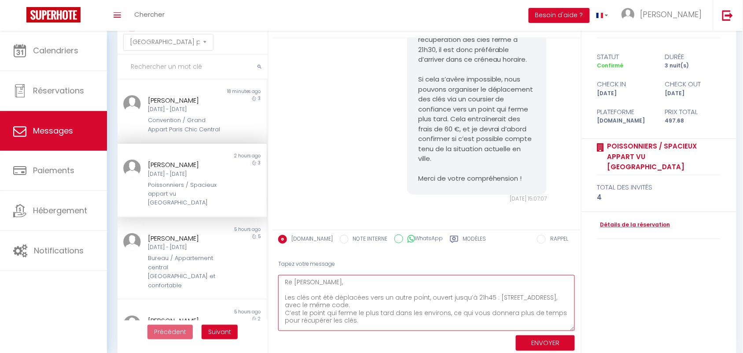
scroll to position [50, 0]
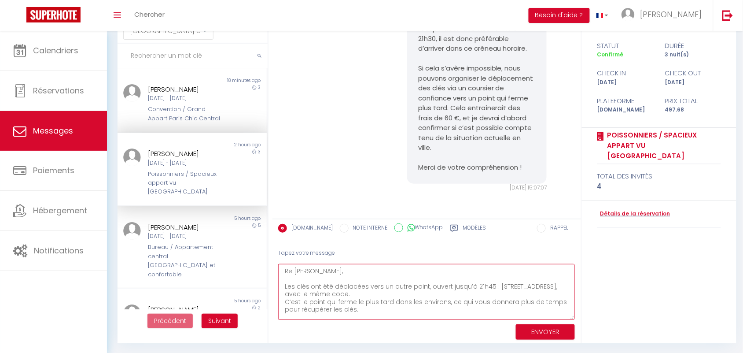
type textarea "Re [PERSON_NAME], Les clés ont été déplacées vers un autre point, ouvert jusqu’…"
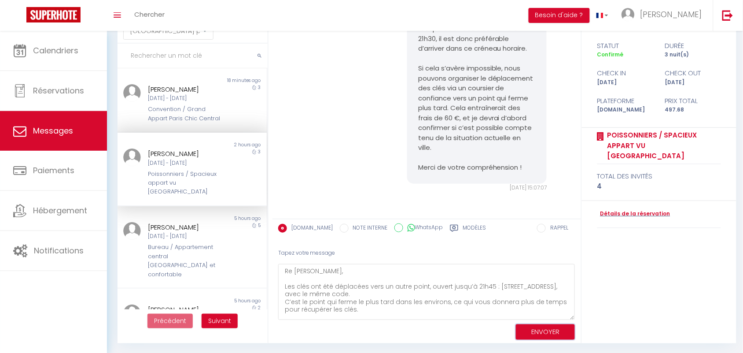
click at [535, 333] on button "ENVOYER" at bounding box center [545, 331] width 59 height 15
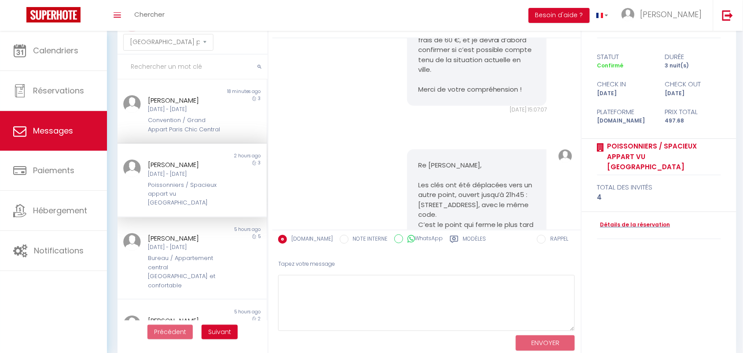
scroll to position [4048, 0]
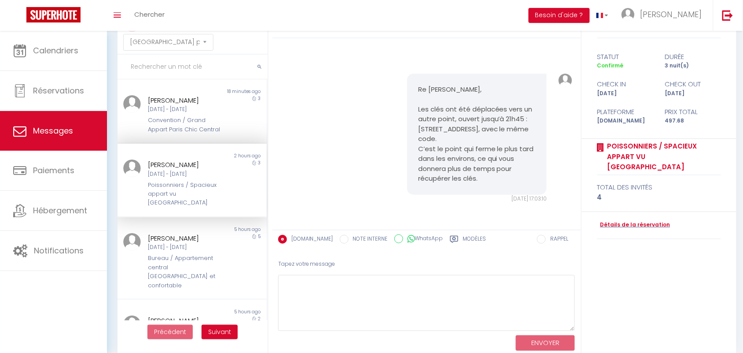
drag, startPoint x: 416, startPoint y: 107, endPoint x: 485, endPoint y: 183, distance: 102.6
click at [485, 183] on pre "Re [PERSON_NAME], Les clés ont été déplacées vers un autre point, ouvert jusqu’…" at bounding box center [477, 134] width 118 height 99
click at [381, 110] on div "Re Serge, Les clés ont été déplacées vers un autre point, ouvert jusqu’à 21h45 …" at bounding box center [427, 138] width 302 height 165
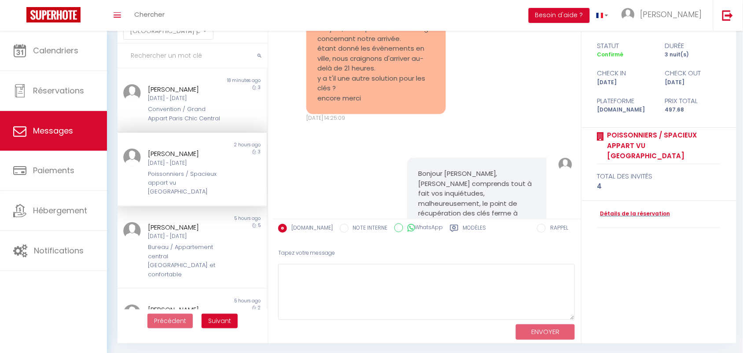
scroll to position [3608, 0]
click at [197, 108] on div "Convention / Grand Appart Paris Chic Central" at bounding box center [185, 114] width 75 height 18
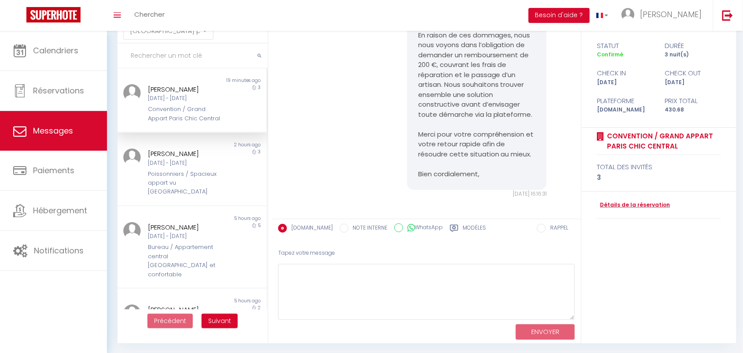
scroll to position [7346, 0]
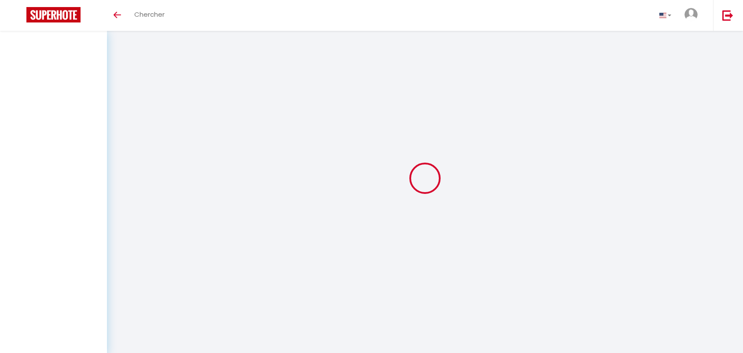
select select "message"
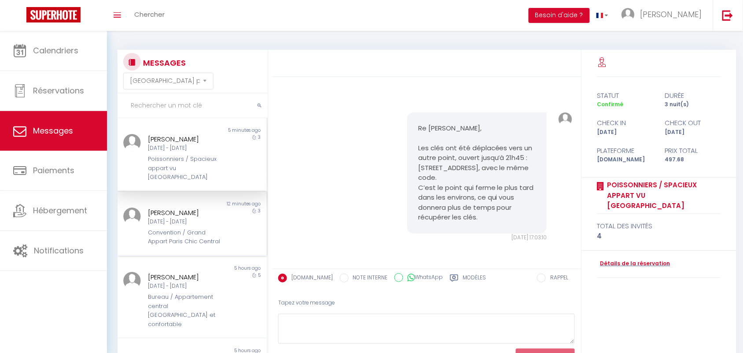
scroll to position [39, 0]
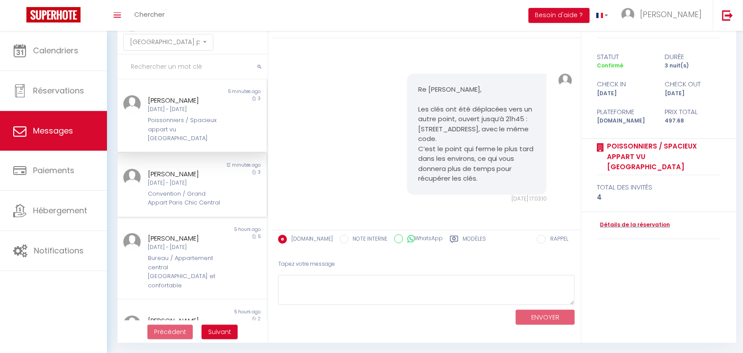
click at [188, 209] on div "Non lu 12 minutes ago [PERSON_NAME] [DATE] - [DATE] Convention / Grand Appart […" at bounding box center [192, 185] width 149 height 64
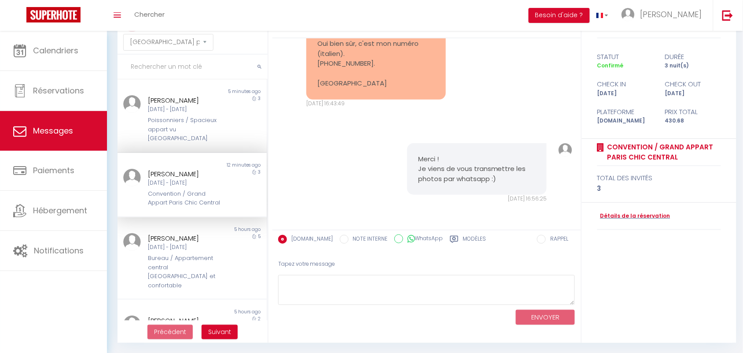
scroll to position [8204, 0]
click at [192, 117] on div "Poissonniers / Spacieux appart vu [GEOGRAPHIC_DATA]" at bounding box center [185, 129] width 75 height 27
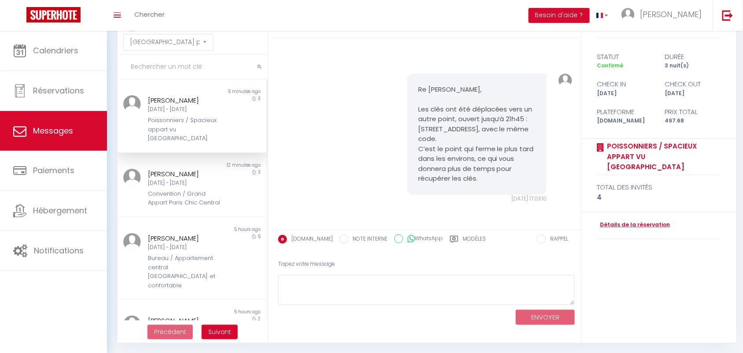
scroll to position [4586, 0]
